Goal: Check status

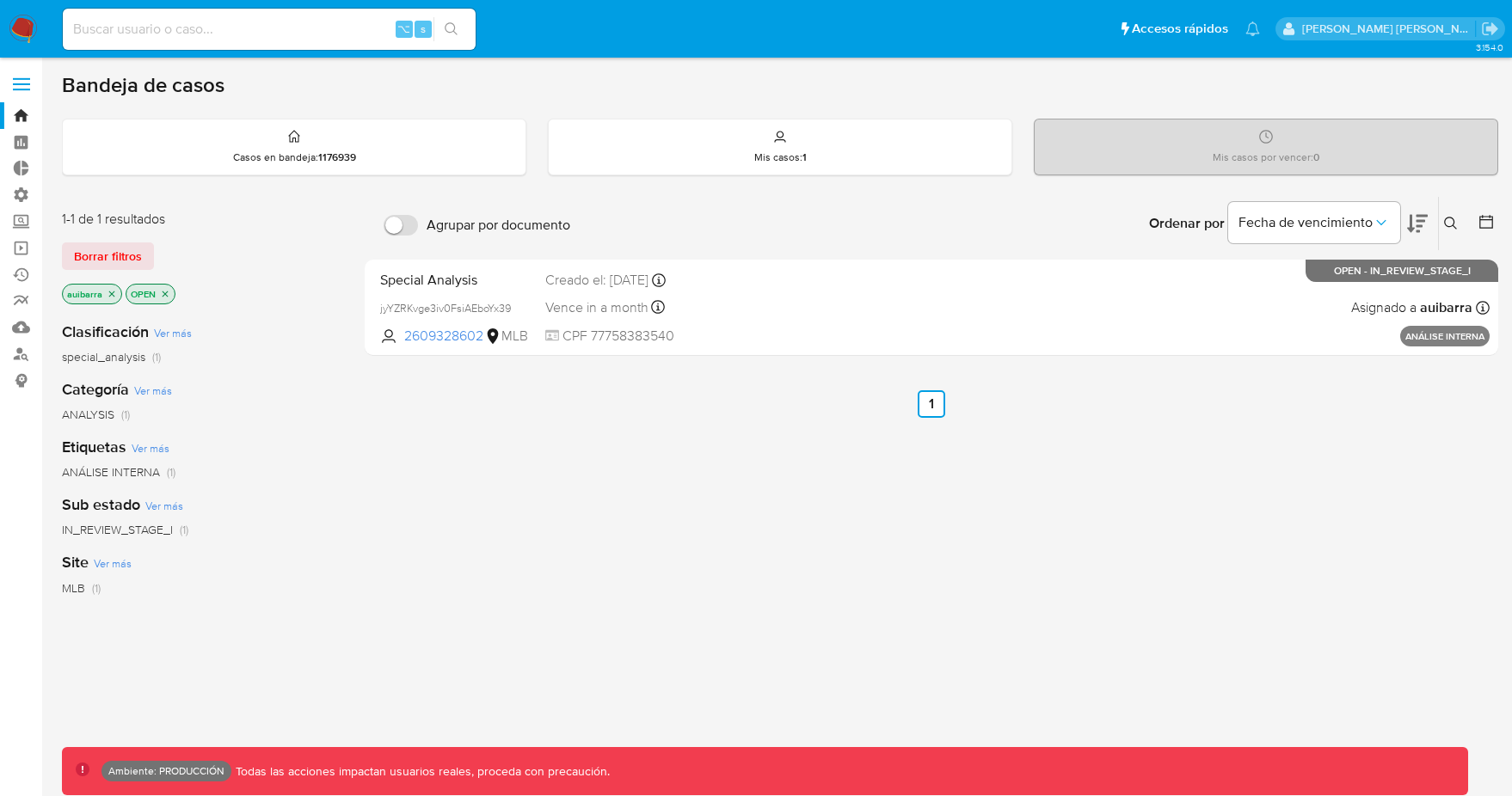
click at [322, 31] on input at bounding box center [269, 30] width 413 height 22
paste input "143125485"
type input "143125485"
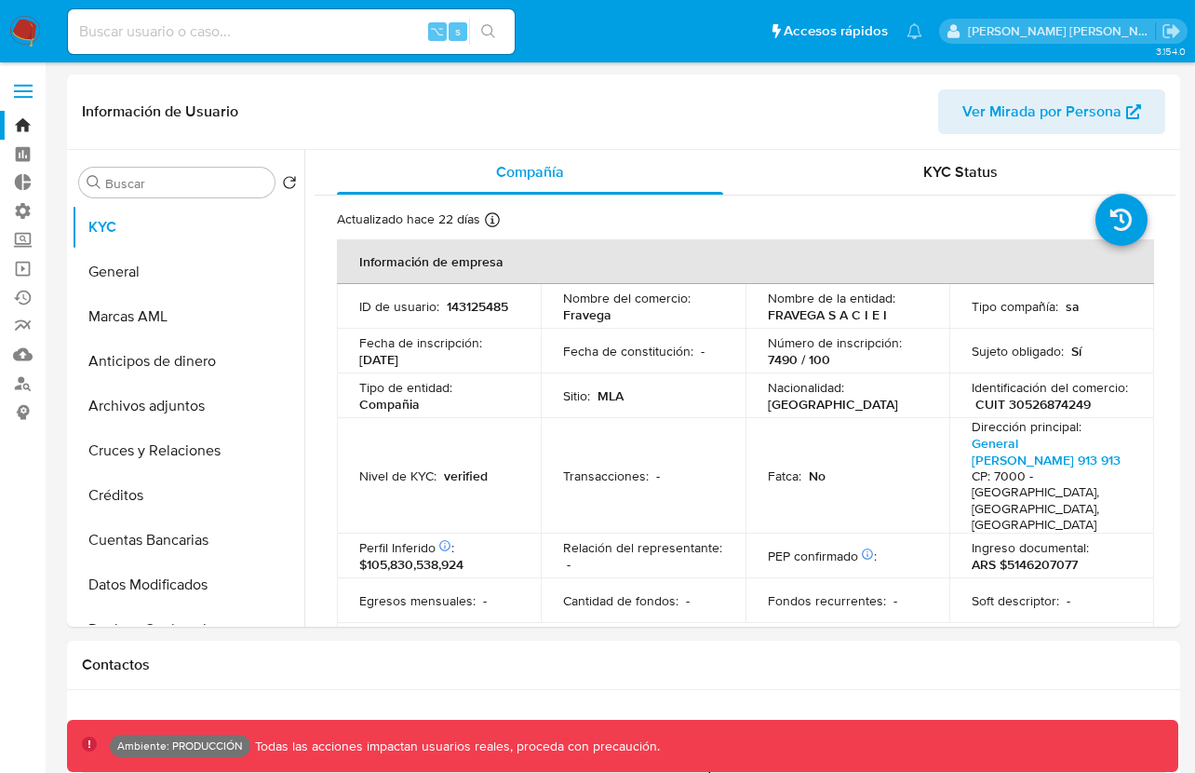
select select "10"
click at [188, 328] on button "Marcas AML" at bounding box center [188, 316] width 233 height 45
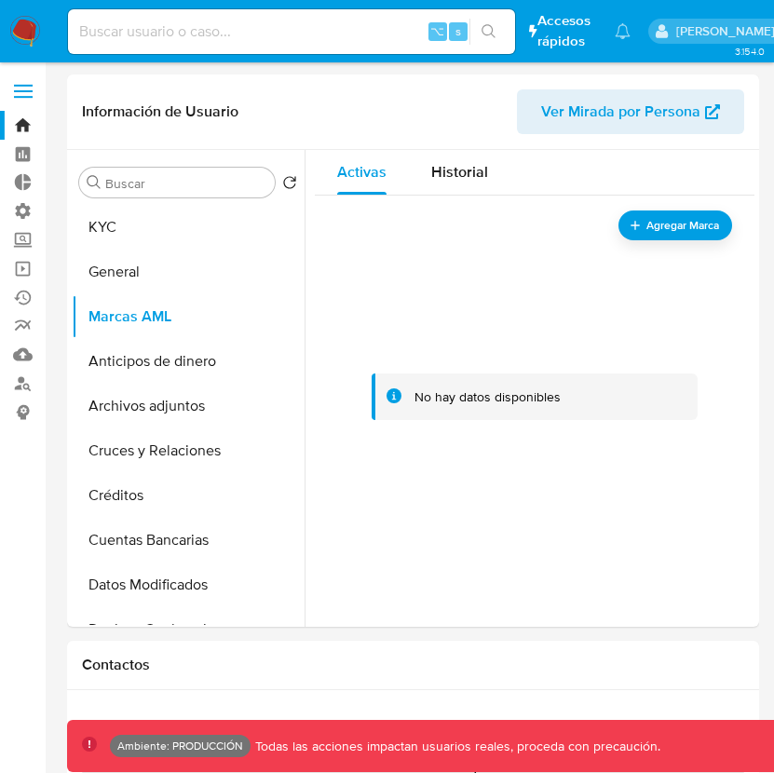
click at [166, 277] on button "General" at bounding box center [188, 272] width 233 height 45
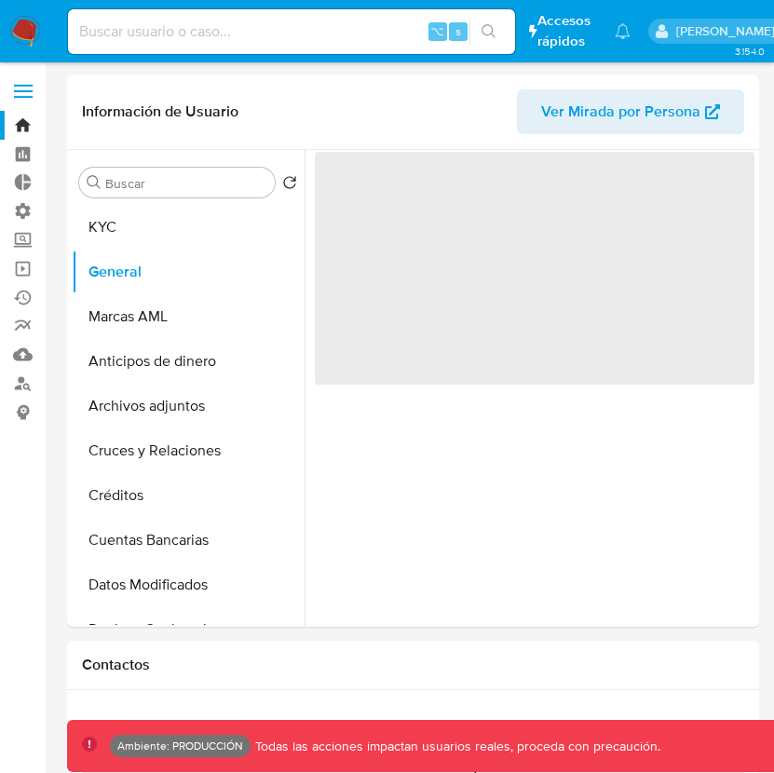
click at [166, 277] on button "General" at bounding box center [188, 272] width 233 height 45
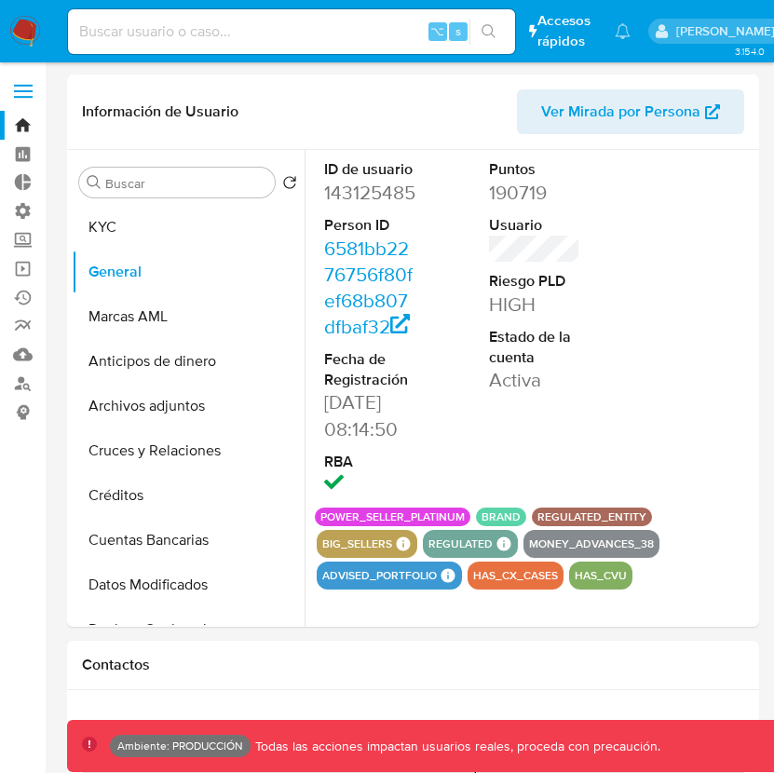
click at [216, 317] on button "Marcas AML" at bounding box center [188, 316] width 233 height 45
